Goal: Task Accomplishment & Management: Use online tool/utility

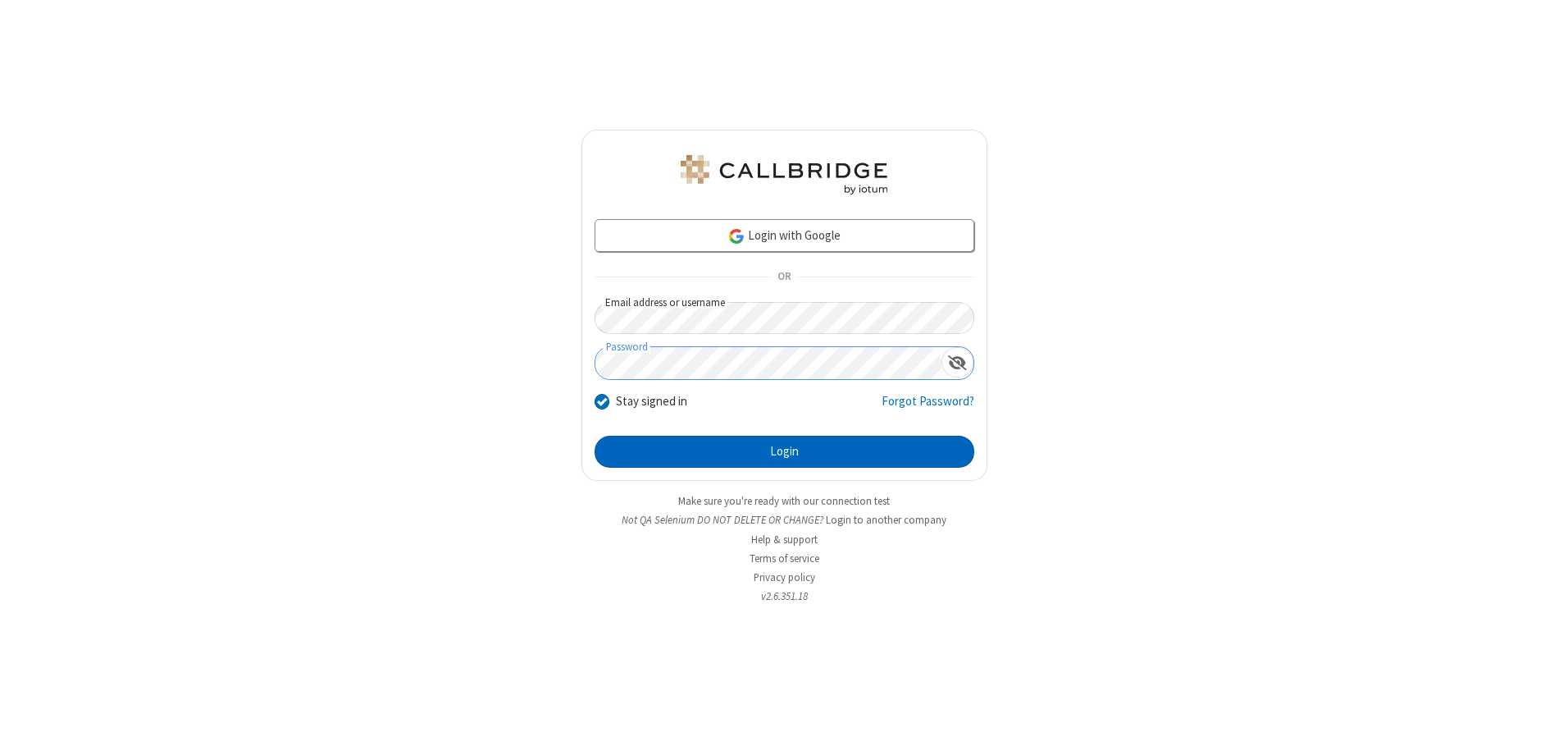
click at [784, 451] on button "Login" at bounding box center [784, 452] width 380 height 33
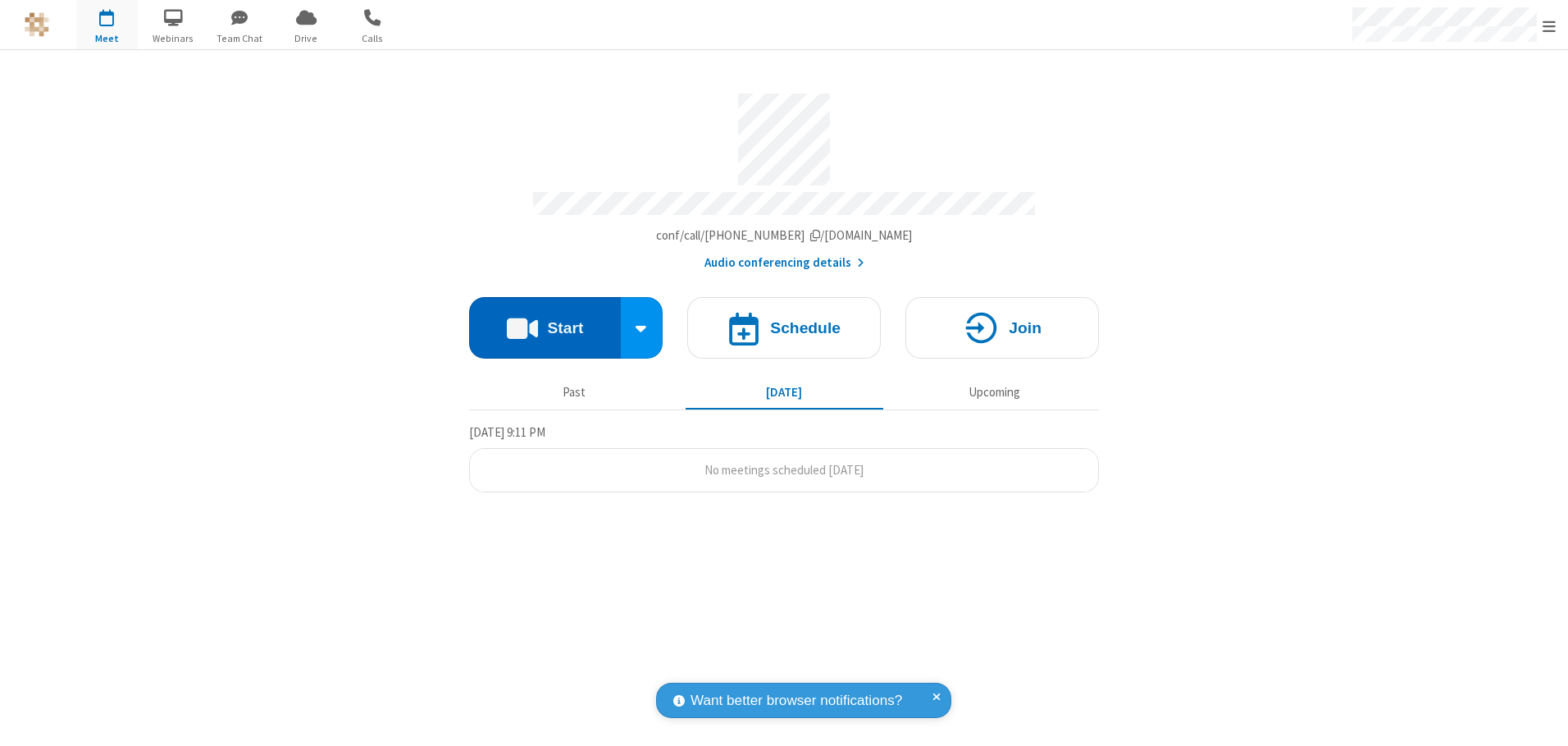
click at [545, 322] on button "Start" at bounding box center [545, 327] width 152 height 61
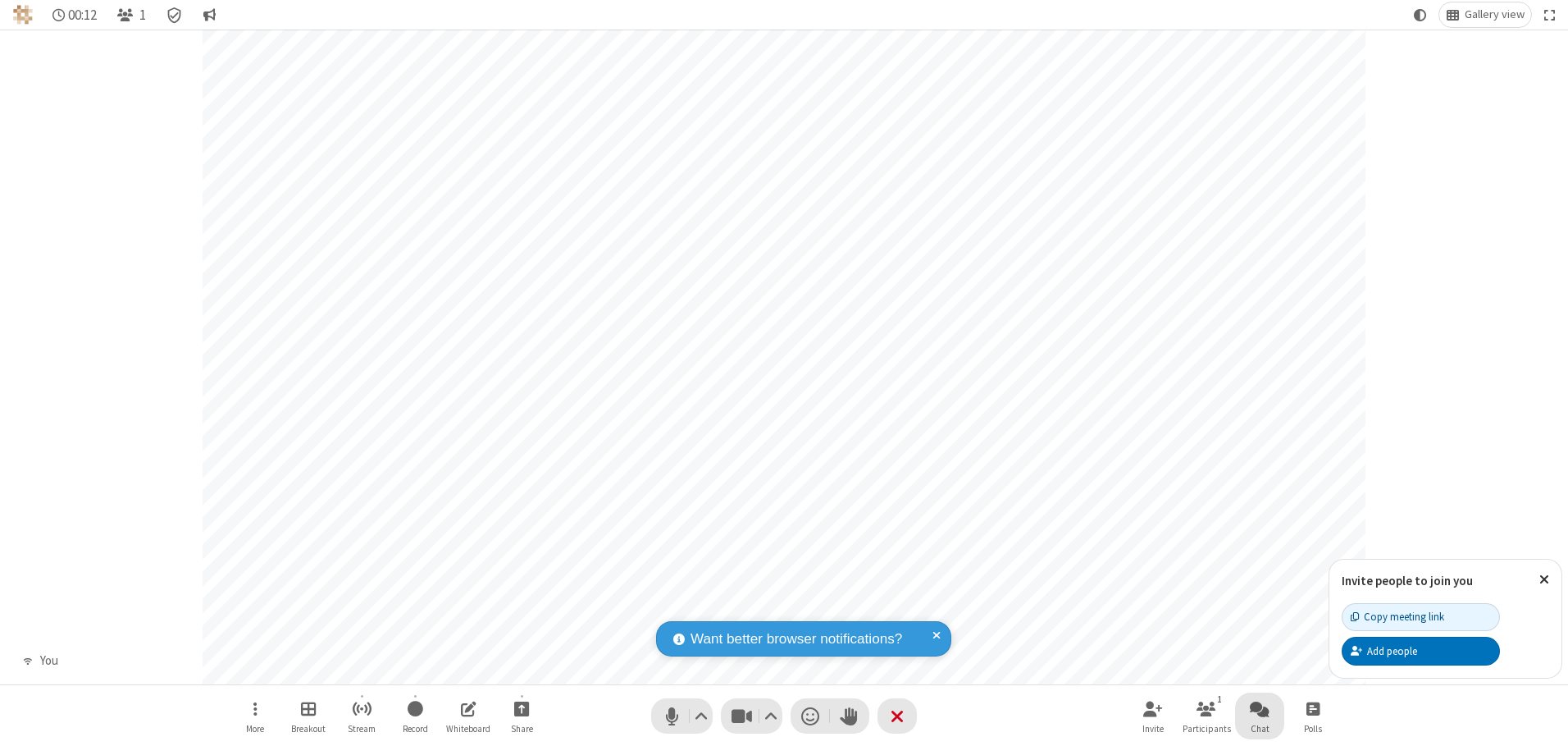
click at [1259, 708] on span "Open chat" at bounding box center [1259, 709] width 20 height 21
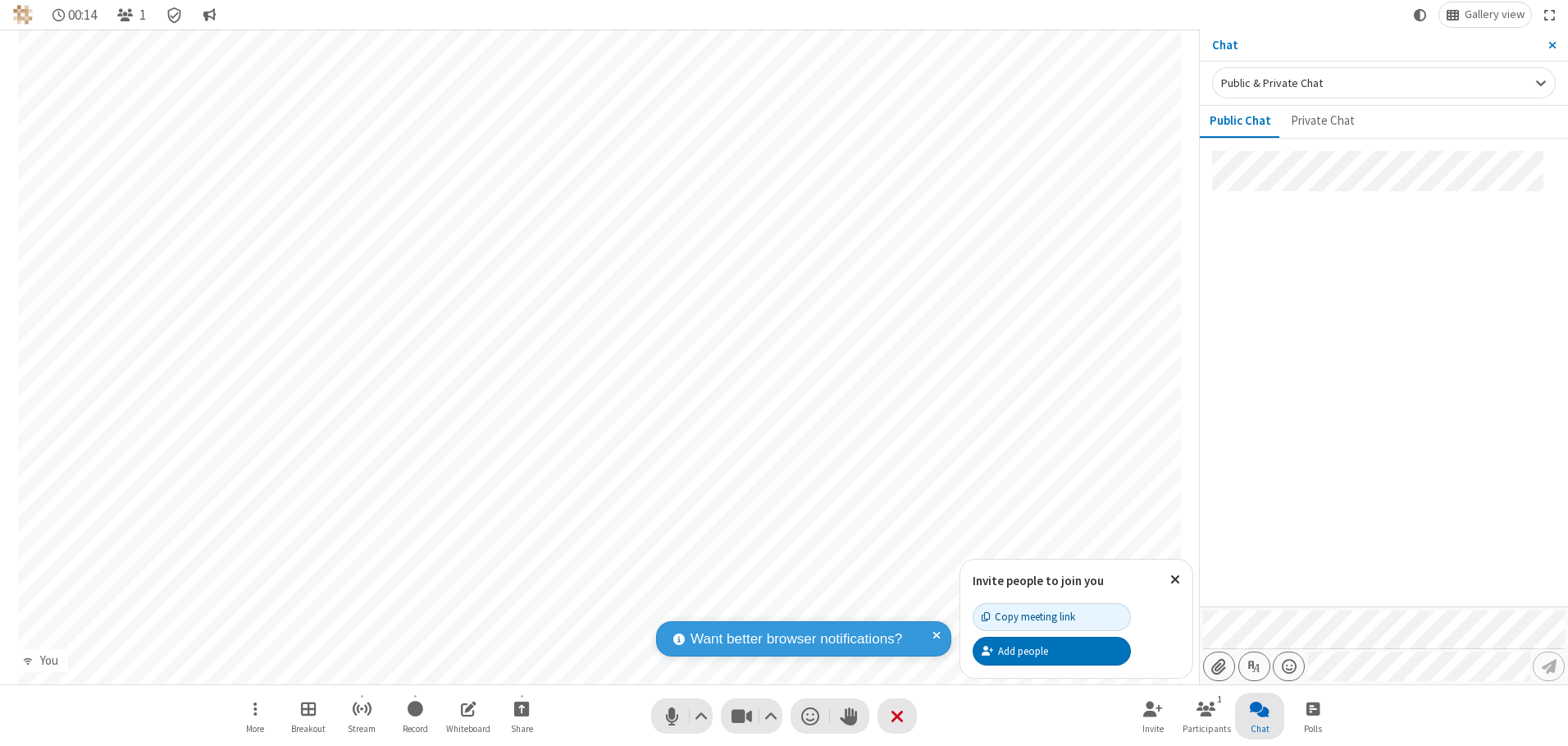
type input "C:\fakepath\doc_test.docx"
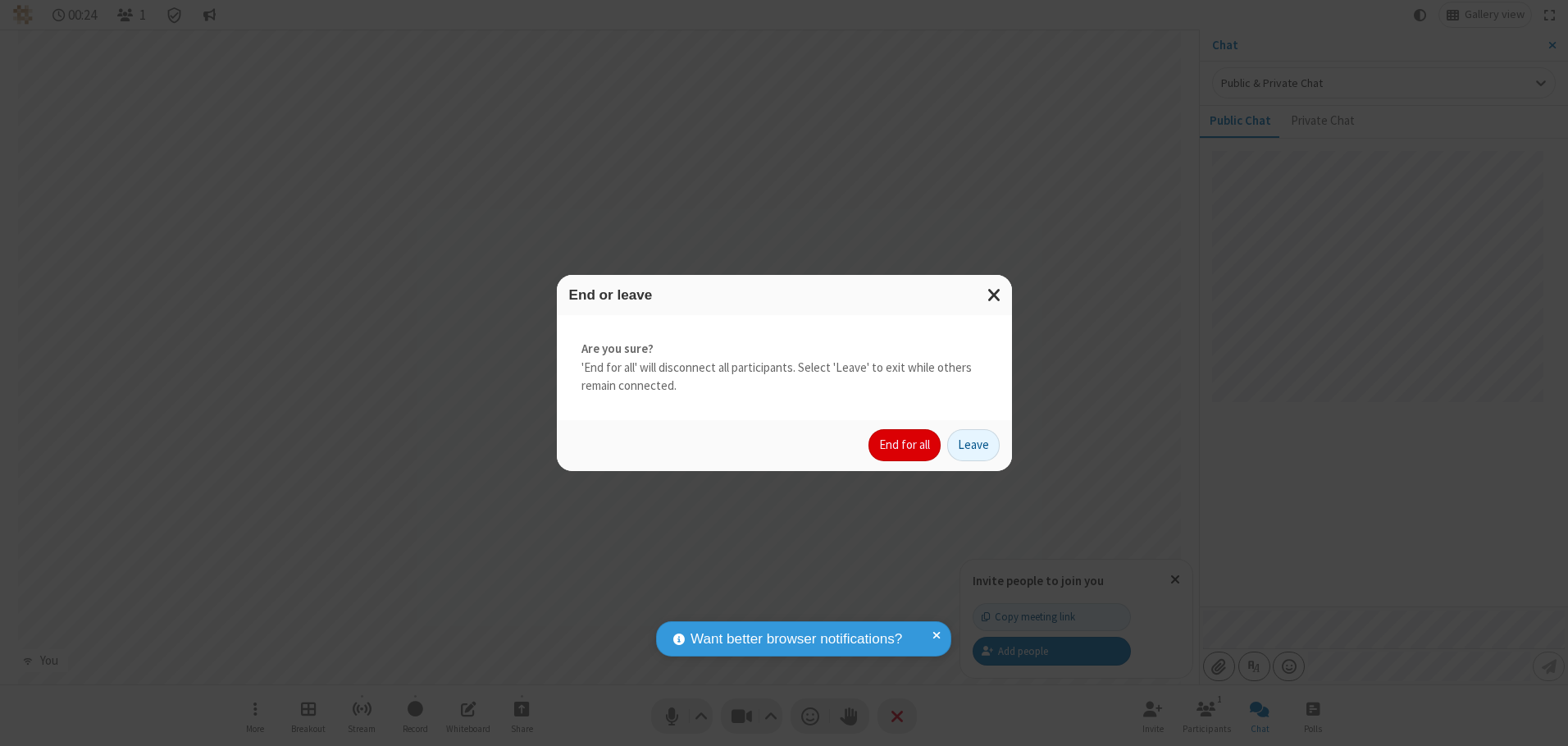
click at [905, 445] on button "End for all" at bounding box center [905, 446] width 72 height 33
